Goal: Task Accomplishment & Management: Use online tool/utility

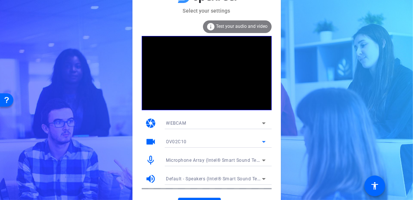
click at [261, 141] on icon at bounding box center [264, 141] width 9 height 9
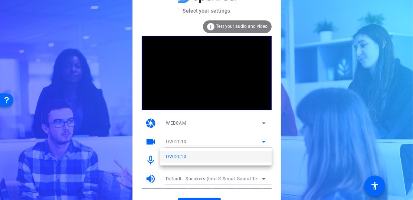
click at [261, 141] on div at bounding box center [206, 100] width 413 height 200
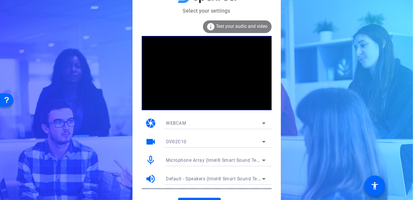
click at [254, 162] on span "Microphone Array (Intel® Smart Sound Technology for MIPI SoundWire® Audio)" at bounding box center [252, 160] width 173 height 6
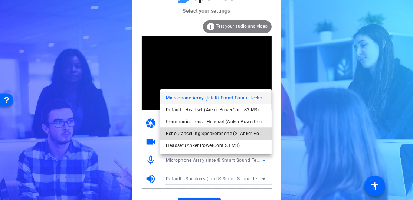
click at [250, 131] on span "Echo Cancelling Speakerphone (2- Anker PowerConf S3 MS) (291a:3316)" at bounding box center [216, 133] width 100 height 9
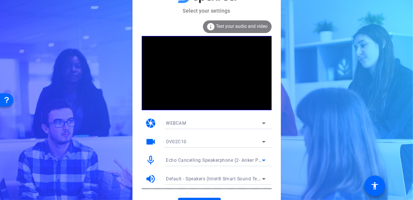
click at [254, 179] on span "Default - Speakers (Intel® Smart Sound Technology for MIPI SoundWire® Audio)" at bounding box center [253, 179] width 174 height 6
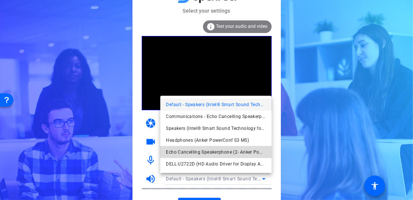
click at [249, 149] on span "Echo Cancelling Speakerphone (2- Anker PowerConf S3 MS) (291a:3316)" at bounding box center [216, 152] width 100 height 9
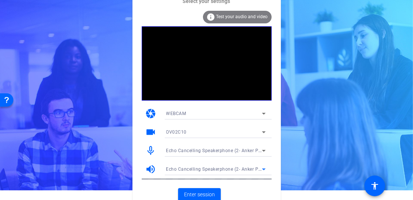
scroll to position [14, 0]
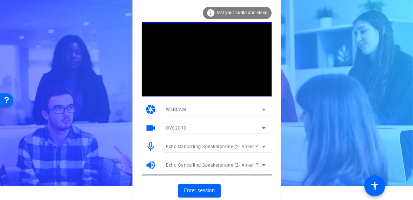
click at [260, 15] on div "info Test your audio and video" at bounding box center [237, 13] width 69 height 13
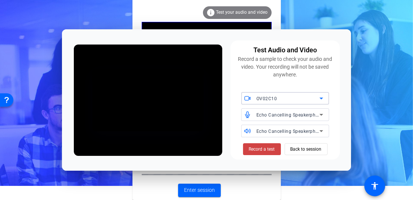
scroll to position [0, 0]
click at [269, 147] on span "Record a test" at bounding box center [262, 149] width 26 height 7
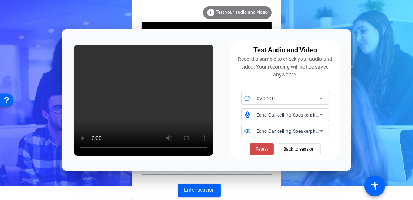
click at [264, 149] on span "Retest" at bounding box center [262, 149] width 12 height 7
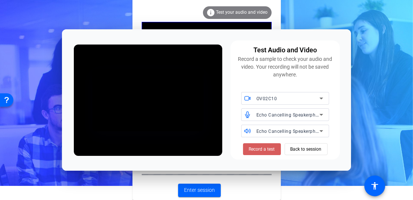
click at [266, 149] on span "Record a test" at bounding box center [262, 149] width 26 height 7
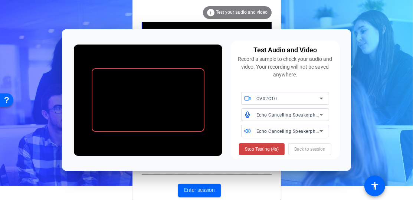
click at [266, 149] on span "Stop Testing (4s)" at bounding box center [262, 149] width 34 height 7
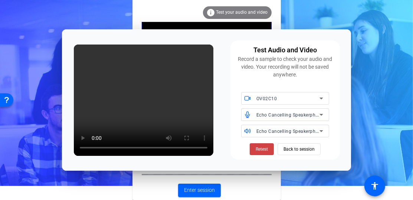
click at [196, 140] on video at bounding box center [144, 100] width 140 height 111
click at [323, 115] on icon at bounding box center [321, 114] width 9 height 9
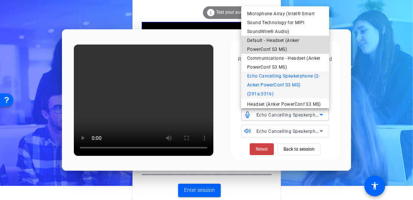
click at [298, 45] on span "Default - Headset (Anker PowerConf S3 MS)" at bounding box center [285, 45] width 76 height 18
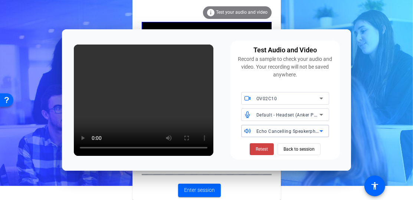
click at [306, 135] on div "Echo Cancelling Speakerphone (2- Anker PowerConf S3 MS) (291a:3316)" at bounding box center [288, 131] width 63 height 9
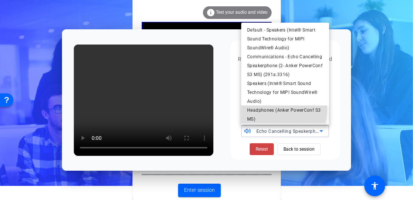
click at [268, 118] on span "Headphones (Anker PowerConf S3 MS)" at bounding box center [285, 115] width 76 height 18
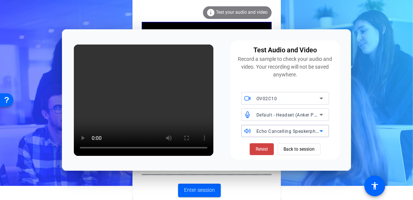
scroll to position [8, 0]
click at [264, 147] on span "Retest" at bounding box center [262, 149] width 12 height 7
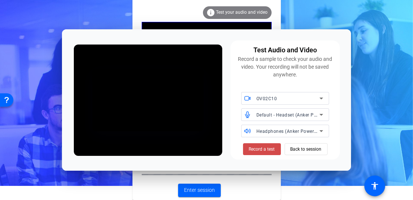
click at [264, 151] on span "Record a test" at bounding box center [262, 149] width 26 height 7
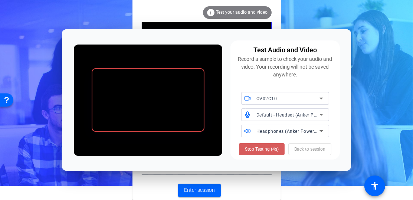
click at [253, 148] on span "Stop Testing (4s)" at bounding box center [262, 149] width 34 height 7
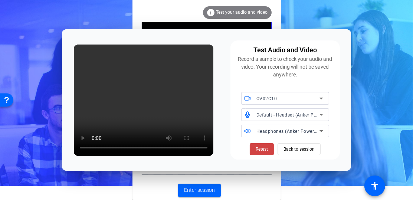
click at [323, 114] on icon at bounding box center [321, 114] width 9 height 9
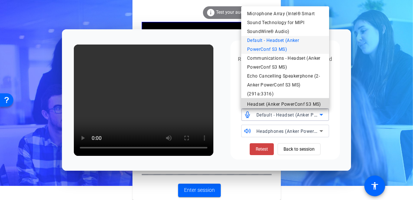
click at [297, 100] on span "Headset (Anker PowerConf S3 MS)" at bounding box center [284, 104] width 74 height 9
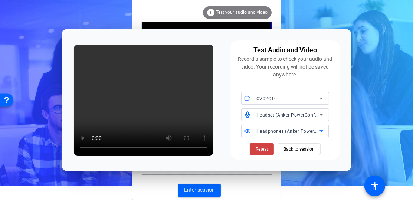
click at [307, 131] on span "Headphones (Anker PowerConf S3 MS)" at bounding box center [299, 131] width 85 height 6
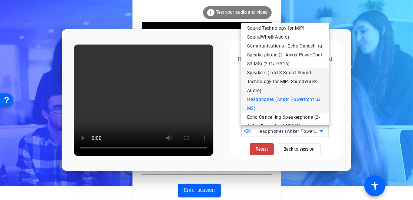
scroll to position [0, 0]
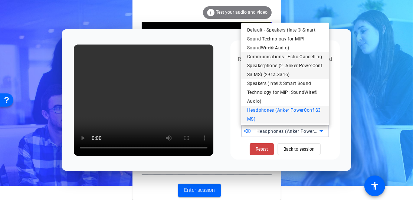
click at [294, 65] on span "Communications - Echo Cancelling Speakerphone (2- Anker PowerConf S3 MS) (291a:…" at bounding box center [285, 65] width 76 height 27
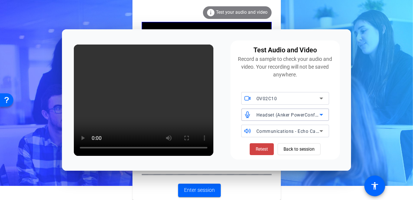
click at [277, 115] on span "Headset (Anker PowerConf S3 MS)" at bounding box center [294, 115] width 75 height 6
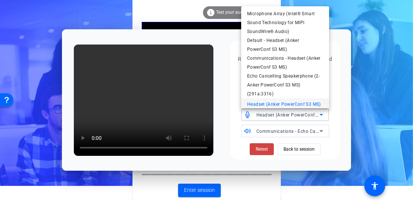
scroll to position [8, 0]
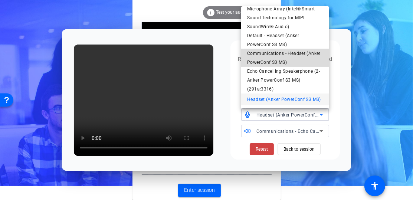
click at [292, 52] on span "Communications - Headset (Anker PowerConf S3 MS)" at bounding box center [285, 58] width 76 height 18
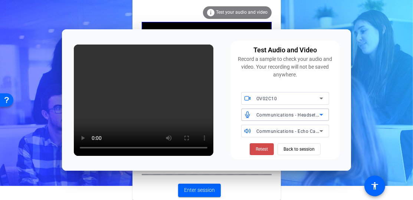
click at [269, 148] on span at bounding box center [262, 149] width 24 height 18
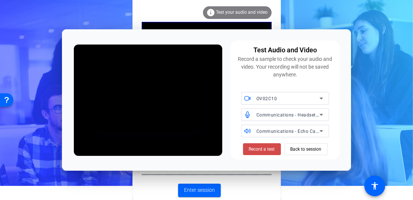
click at [263, 147] on span "Record a test" at bounding box center [262, 149] width 26 height 7
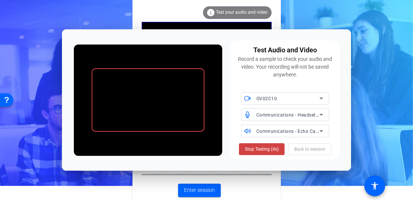
click at [263, 147] on span "Stop Testing (4s)" at bounding box center [262, 149] width 34 height 7
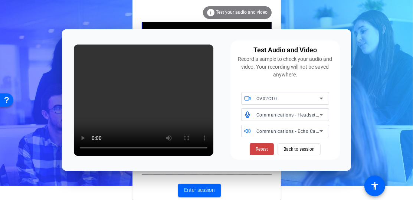
click at [316, 114] on span "Communications - Headset (Anker PowerConf S3 MS)" at bounding box center [315, 115] width 117 height 6
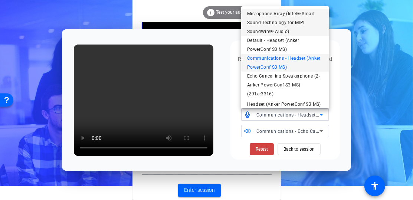
click at [294, 16] on span "Microphone Array (Intel® Smart Sound Technology for MIPI SoundWire® Audio)" at bounding box center [285, 22] width 76 height 27
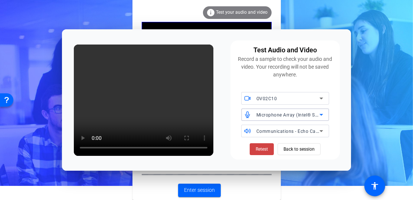
click at [310, 110] on mat-select "Microphone Array (Intel® Smart Sound Technology for MIPI SoundWire® Audio)" at bounding box center [290, 114] width 67 height 9
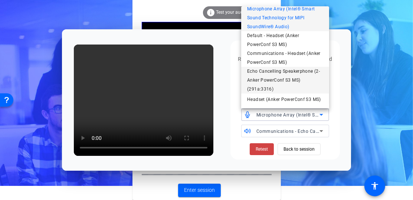
scroll to position [10, 0]
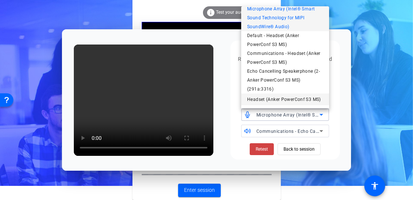
click at [287, 97] on span "Headset (Anker PowerConf S3 MS)" at bounding box center [284, 99] width 74 height 9
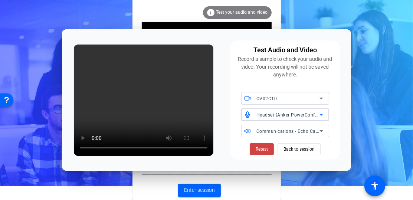
click at [293, 130] on span "Communications - Echo Cancelling Speakerphone (2- Anker PowerConf S3 MS) (291a:…" at bounding box center [356, 131] width 199 height 6
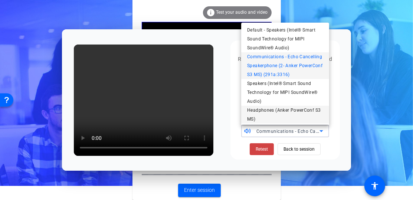
scroll to position [55, 0]
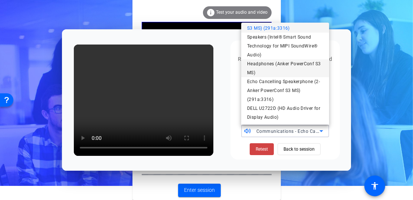
click at [292, 69] on span "Headphones (Anker PowerConf S3 MS)" at bounding box center [285, 68] width 76 height 18
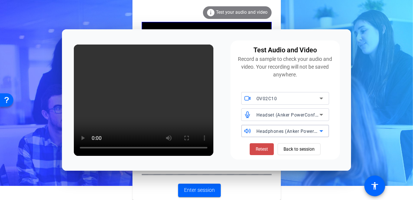
click at [265, 150] on span "Retest" at bounding box center [262, 149] width 12 height 7
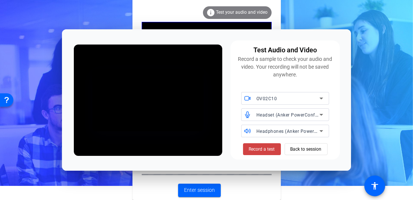
click at [265, 150] on span "Record a test" at bounding box center [262, 149] width 26 height 7
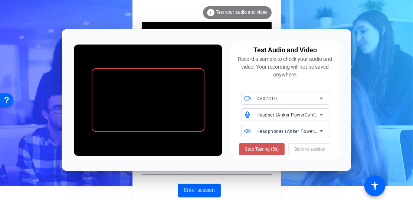
click at [265, 150] on span "Stop Testing (5s)" at bounding box center [262, 149] width 34 height 7
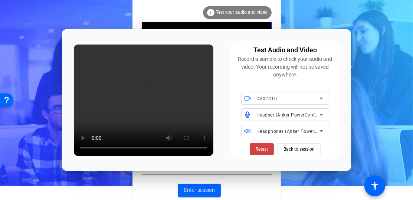
click at [348, 21] on div "Select your settings info Test your audio and video camera WEBCAM videocam OV02…" at bounding box center [206, 86] width 413 height 200
click at [267, 144] on span at bounding box center [262, 149] width 24 height 18
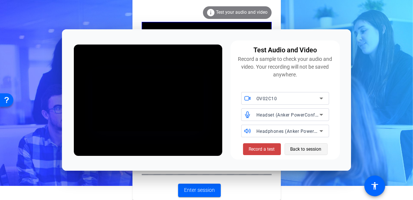
click at [312, 148] on span "Back to session" at bounding box center [306, 149] width 31 height 14
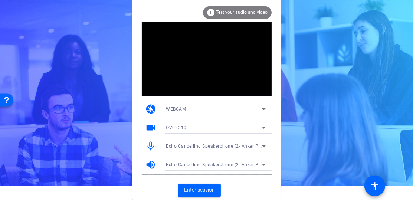
scroll to position [14, 0]
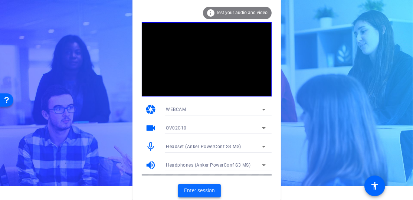
click at [194, 188] on span "Enter session" at bounding box center [199, 191] width 31 height 8
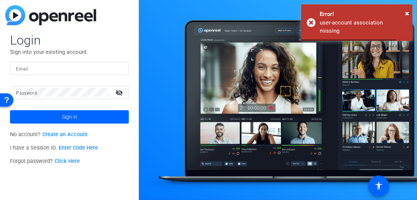
type input "[PERSON_NAME][EMAIL_ADDRESS][DOMAIN_NAME]"
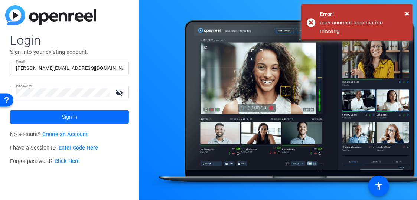
click at [102, 116] on span at bounding box center [69, 117] width 119 height 18
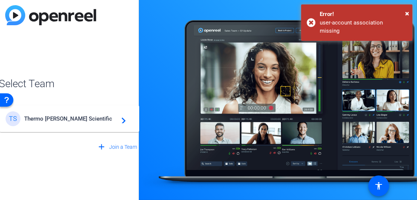
click at [120, 127] on mat-card-content "TS Thermo [PERSON_NAME] Scientific navigate_next" at bounding box center [70, 118] width 140 height 27
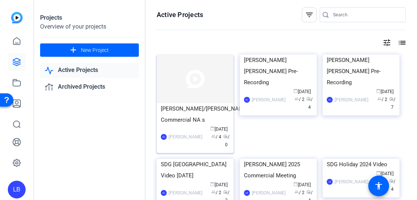
click at [214, 69] on img at bounding box center [195, 79] width 77 height 49
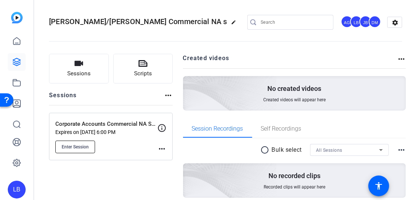
click at [78, 145] on span "Enter Session" at bounding box center [75, 147] width 27 height 6
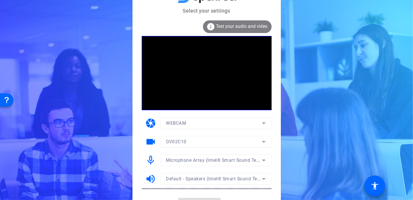
scroll to position [14, 0]
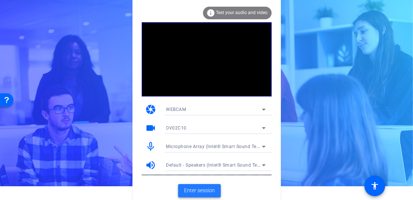
click at [204, 189] on span "Enter session" at bounding box center [199, 191] width 31 height 8
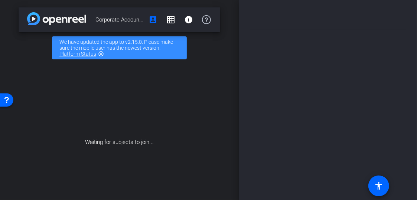
type input "North America Commercial Networking Session Video_1.0"
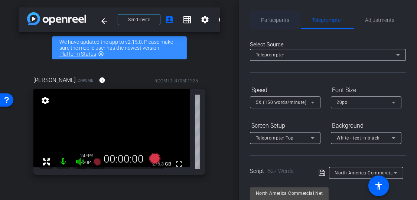
click at [286, 21] on span "Participants" at bounding box center [275, 19] width 28 height 5
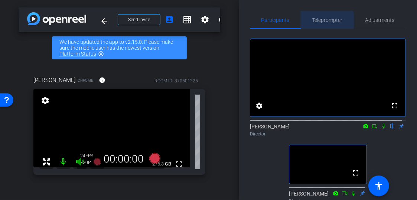
click at [324, 20] on span "Teleprompter" at bounding box center [327, 19] width 30 height 5
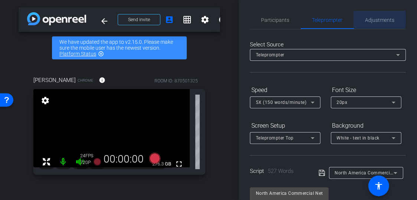
click at [365, 19] on span "Adjustments" at bounding box center [379, 19] width 29 height 5
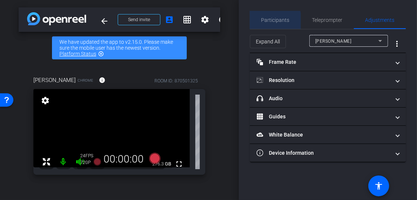
click at [262, 22] on span "Participants" at bounding box center [275, 19] width 28 height 5
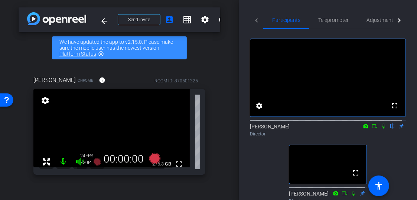
click at [267, 186] on div "fullscreen settings Laura Bright flip Director fullscreen Jasmine Bell Director" at bounding box center [328, 118] width 156 height 178
click at [381, 129] on icon at bounding box center [384, 126] width 6 height 5
click at [254, 19] on mat-tab-header "Participants Teleprompter Adjustments" at bounding box center [328, 20] width 156 height 18
click at [256, 19] on mat-tab-header "Participants Teleprompter Adjustments" at bounding box center [328, 20] width 156 height 18
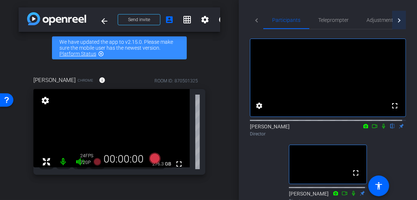
click at [396, 19] on div at bounding box center [398, 20] width 4 height 4
click at [395, 19] on mat-tab-header "Participants Teleprompter Adjustments" at bounding box center [328, 20] width 156 height 18
click at [256, 20] on div at bounding box center [257, 20] width 4 height 4
click at [256, 20] on mat-tab-header "Participants Teleprompter Adjustments" at bounding box center [328, 20] width 156 height 18
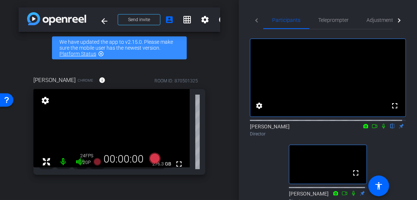
click at [256, 20] on mat-tab-header "Participants Teleprompter Adjustments" at bounding box center [328, 20] width 156 height 18
click at [381, 129] on icon at bounding box center [384, 126] width 6 height 5
click at [205, 23] on mat-icon "settings" at bounding box center [205, 19] width 9 height 9
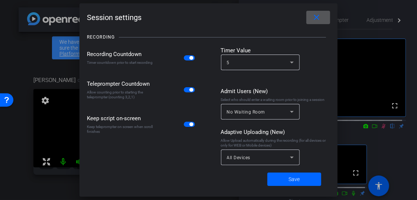
click at [27, 56] on div at bounding box center [208, 100] width 417 height 200
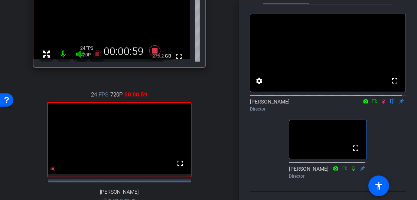
scroll to position [111, 0]
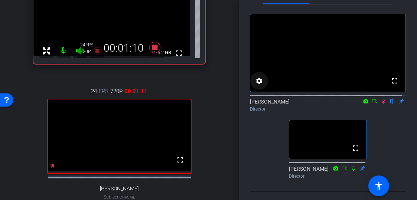
click at [260, 85] on mat-icon "settings" at bounding box center [259, 81] width 9 height 9
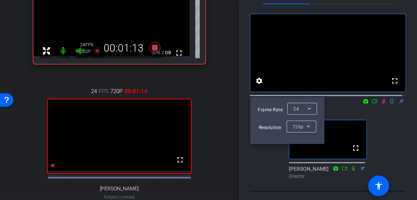
click at [243, 108] on div at bounding box center [208, 100] width 417 height 200
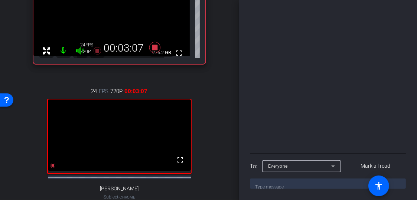
scroll to position [285, 0]
click at [299, 184] on textarea at bounding box center [328, 184] width 156 height 10
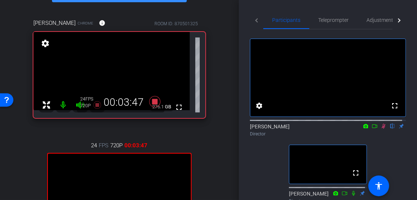
scroll to position [0, 0]
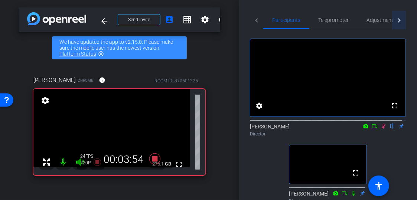
click at [396, 19] on div at bounding box center [398, 20] width 4 height 4
click at [394, 19] on mat-tab-header "Participants Teleprompter Adjustments" at bounding box center [328, 20] width 156 height 18
click at [369, 22] on span "Adjustments" at bounding box center [366, 19] width 29 height 5
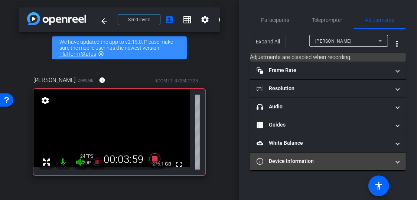
click at [294, 162] on mat-panel-title "Device Information" at bounding box center [324, 161] width 134 height 8
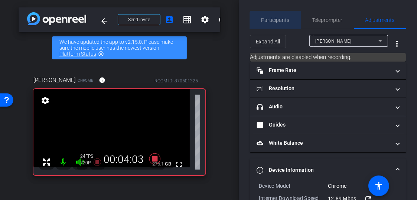
click at [278, 21] on span "Participants" at bounding box center [275, 19] width 28 height 5
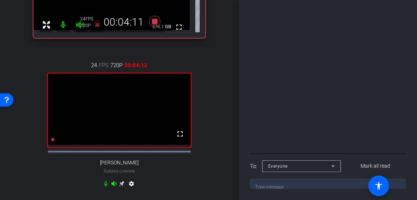
scroll to position [149, 0]
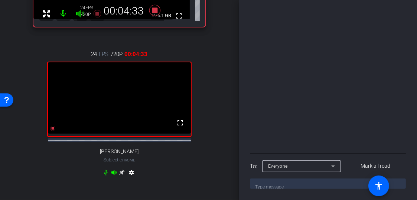
click at [265, 184] on textarea at bounding box center [328, 184] width 156 height 10
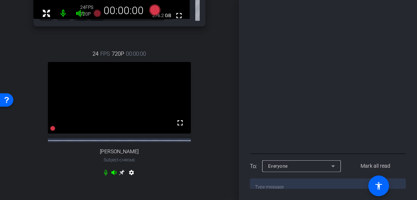
scroll to position [285, 0]
click at [296, 184] on textarea at bounding box center [328, 184] width 156 height 10
click at [309, 188] on textarea at bounding box center [328, 184] width 156 height 10
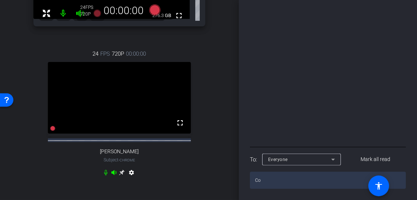
type textarea "C"
click at [266, 186] on textarea at bounding box center [328, 180] width 156 height 17
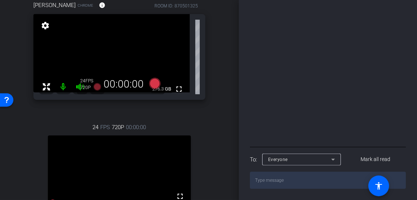
scroll to position [149, 0]
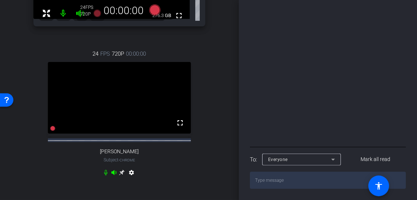
click at [269, 187] on textarea at bounding box center [328, 180] width 156 height 17
type textarea "It's someone's Teams computer notifications"
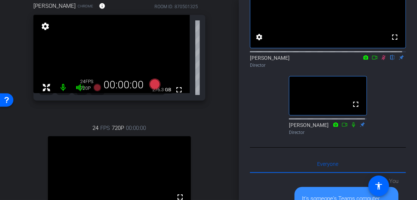
scroll to position [32, 0]
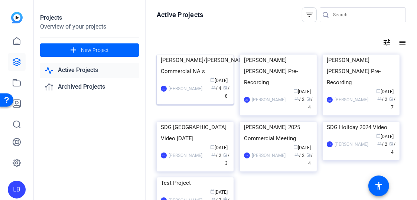
click at [179, 77] on div "[PERSON_NAME]/[PERSON_NAME] Commercial NA s" at bounding box center [195, 66] width 69 height 22
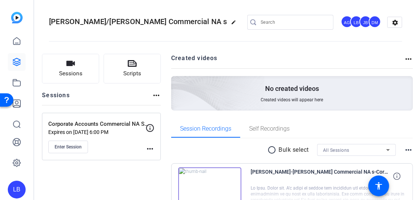
scroll to position [149, 0]
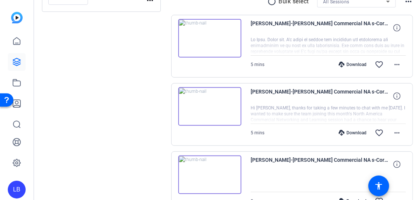
click at [202, 37] on img at bounding box center [209, 38] width 63 height 39
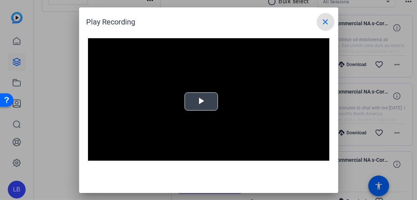
click at [201, 101] on span "Video Player" at bounding box center [201, 101] width 0 height 0
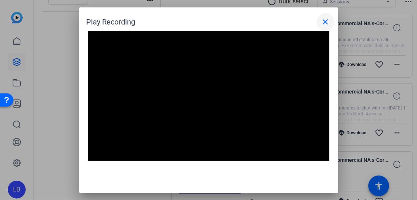
click at [326, 18] on mat-icon "close" at bounding box center [325, 21] width 9 height 9
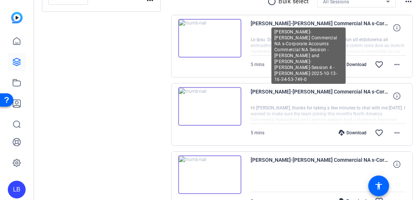
click at [280, 92] on span "Puneet Sarin-Tara Sarian Commercial NA s-Corporate Accounts Commercial NA Sessi…" at bounding box center [319, 96] width 137 height 18
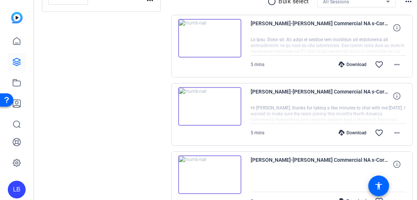
click at [277, 106] on div at bounding box center [328, 114] width 155 height 19
click at [204, 106] on img at bounding box center [209, 106] width 63 height 39
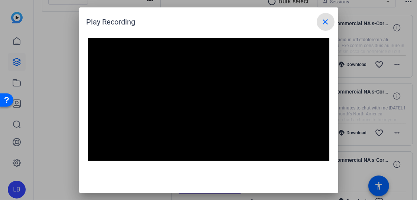
click at [325, 22] on mat-icon "close" at bounding box center [325, 21] width 9 height 9
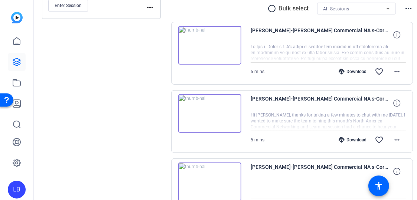
scroll to position [149, 0]
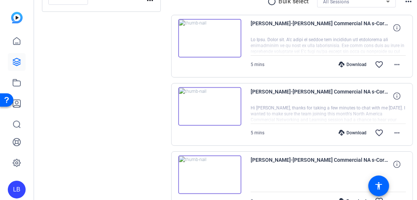
click at [209, 37] on img at bounding box center [209, 38] width 63 height 39
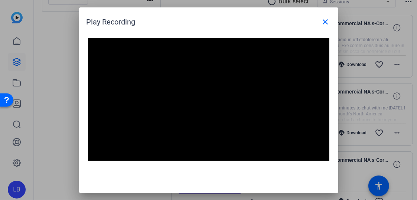
click at [162, 122] on video "Video Player" at bounding box center [208, 106] width 241 height 136
click at [186, 121] on video "Video Player" at bounding box center [208, 106] width 241 height 136
click at [328, 22] on mat-icon "close" at bounding box center [325, 21] width 9 height 9
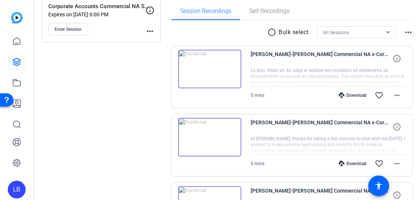
scroll to position [53, 0]
